Goal: Task Accomplishment & Management: Manage account settings

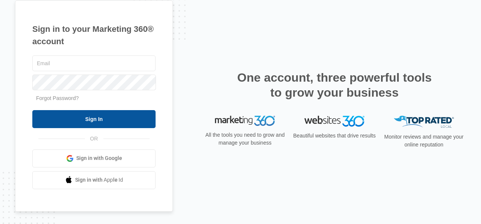
type input "[EMAIL_ADDRESS][DOMAIN_NAME]"
click at [112, 123] on input "Sign In" at bounding box center [93, 119] width 123 height 18
type input "[EMAIL_ADDRESS][DOMAIN_NAME]"
click at [78, 119] on input "Sign In" at bounding box center [93, 119] width 123 height 18
